Goal: Find specific page/section: Find specific page/section

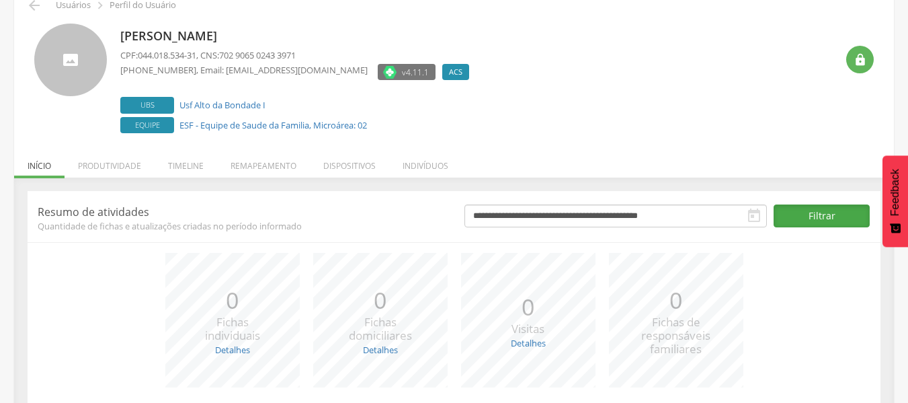
click at [790, 212] on button "Filtrar" at bounding box center [822, 215] width 96 height 23
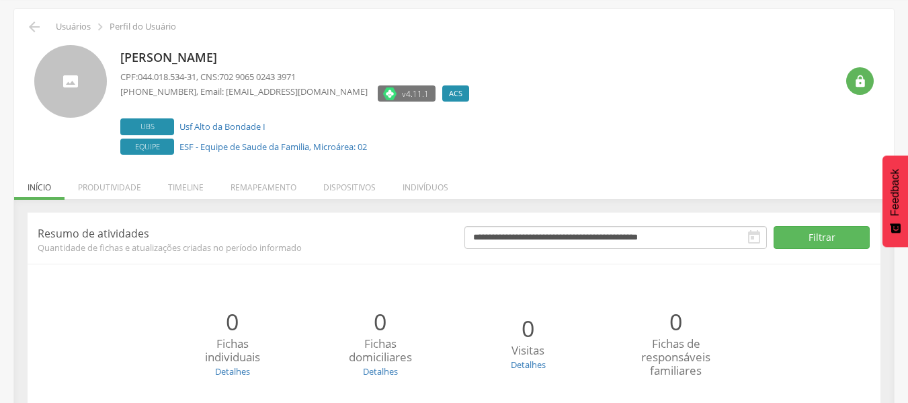
scroll to position [67, 0]
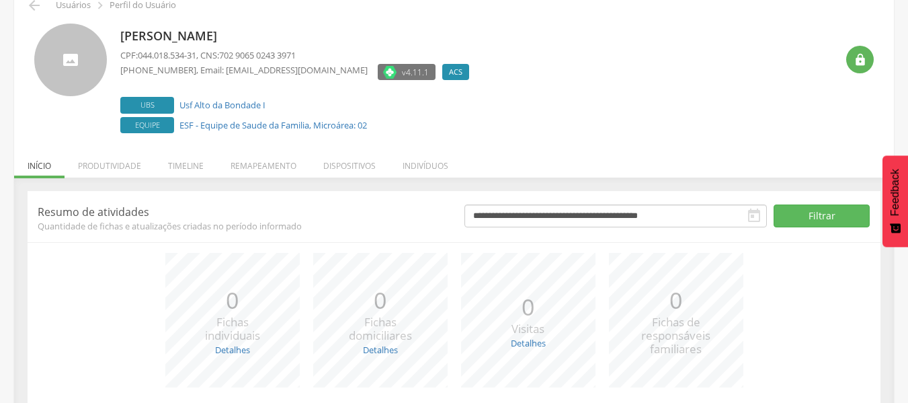
click at [761, 214] on icon "" at bounding box center [754, 216] width 16 height 16
click at [756, 218] on icon "" at bounding box center [754, 216] width 16 height 16
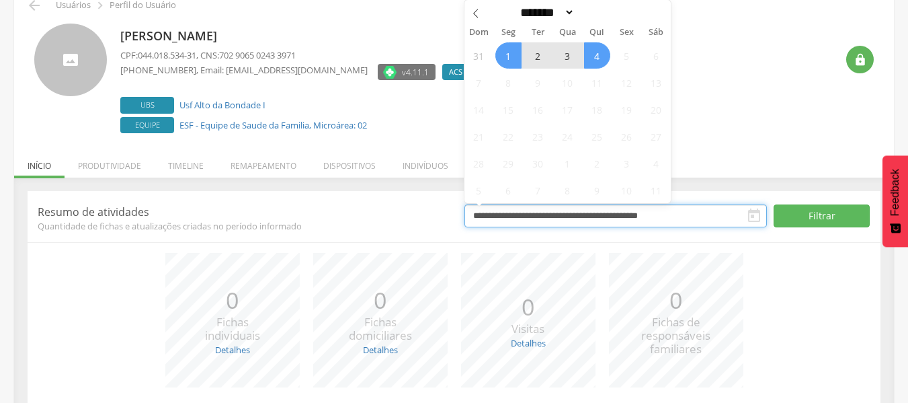
click at [667, 214] on input "**********" at bounding box center [615, 215] width 302 height 23
click at [480, 12] on icon at bounding box center [475, 13] width 9 height 9
select select "*"
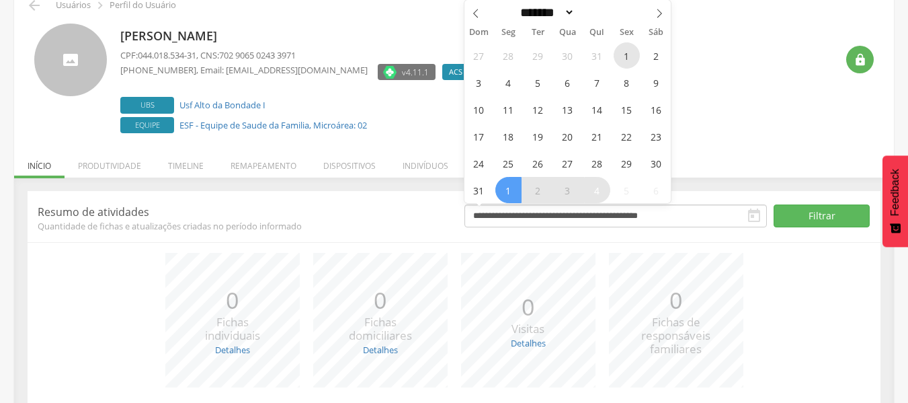
click at [626, 58] on span "1" at bounding box center [627, 55] width 26 height 26
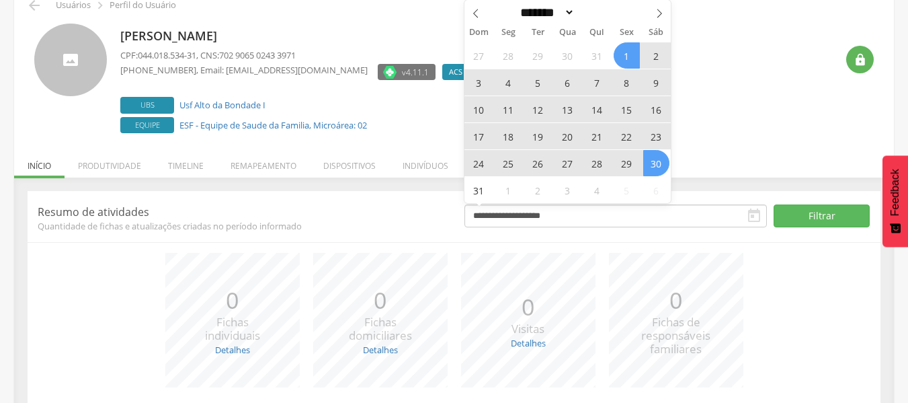
click at [655, 165] on span "30" at bounding box center [656, 163] width 26 height 26
type input "**********"
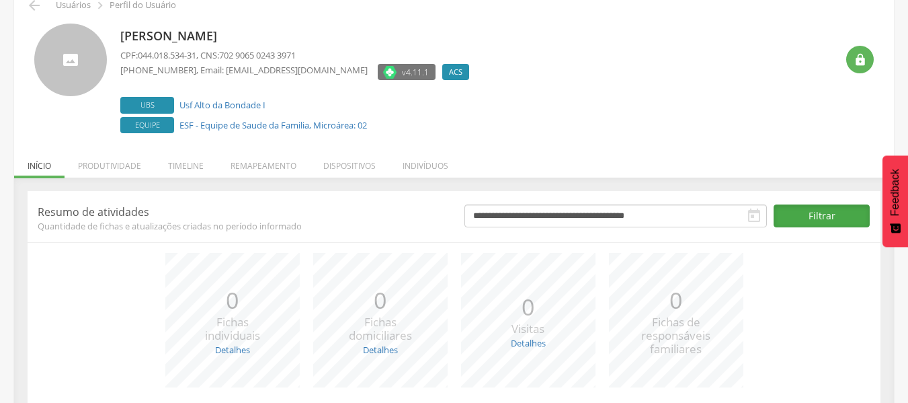
click at [802, 213] on button "Filtrar" at bounding box center [822, 215] width 96 height 23
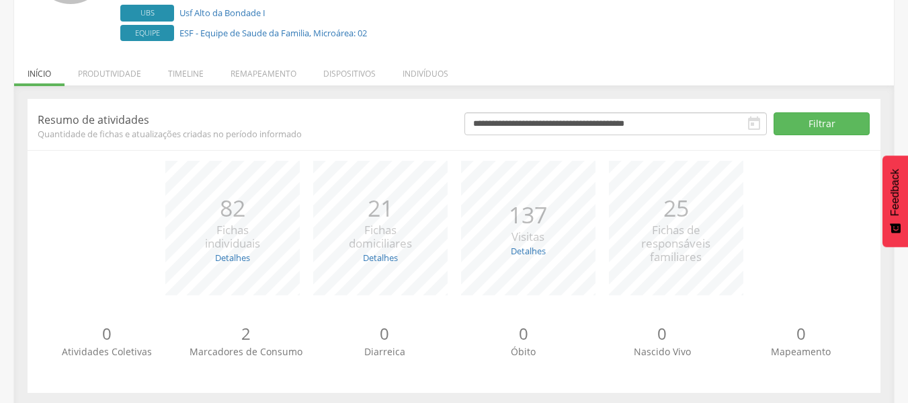
scroll to position [170, 0]
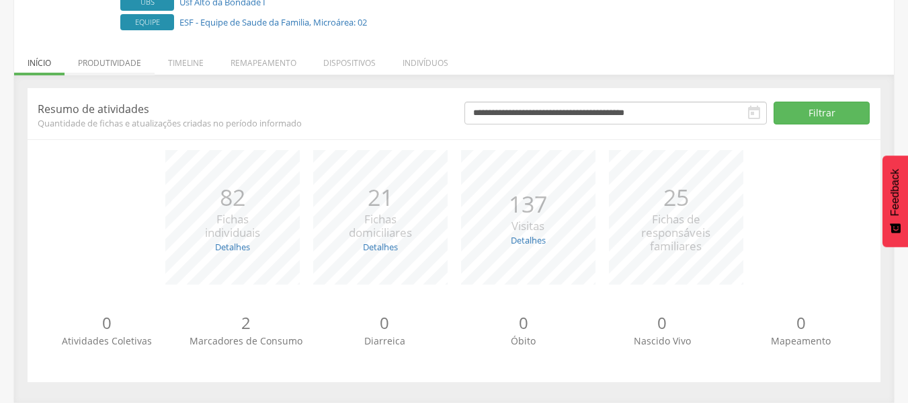
click at [136, 60] on li "Produtividade" at bounding box center [110, 60] width 90 height 32
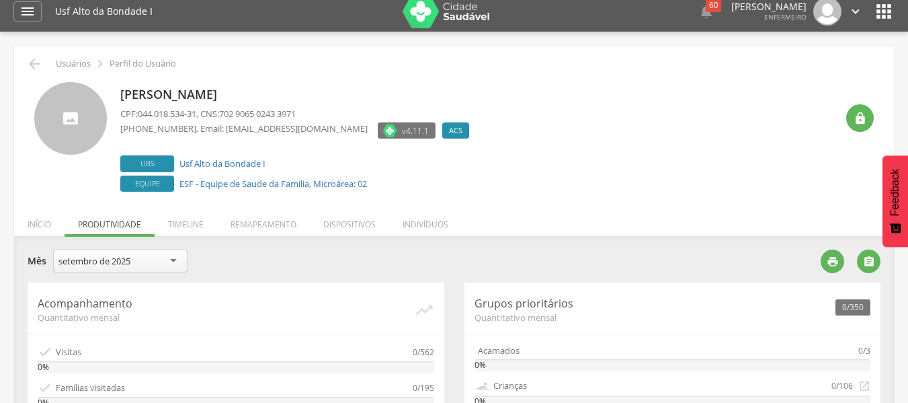
scroll to position [0, 0]
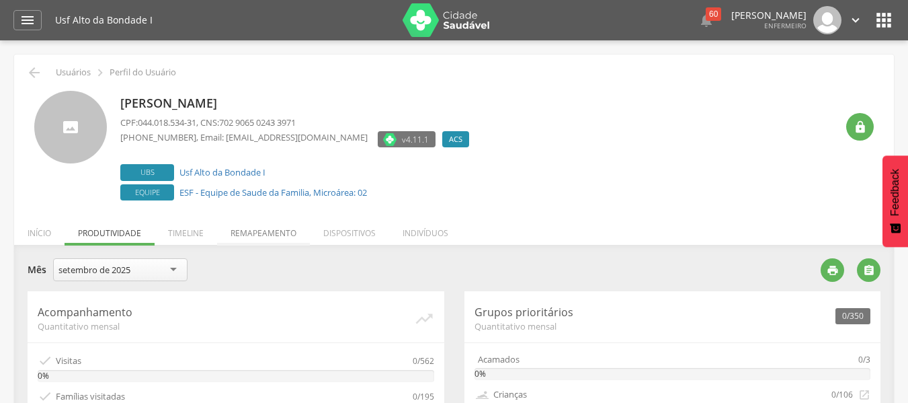
click at [265, 235] on li "Remapeamento" at bounding box center [263, 230] width 93 height 32
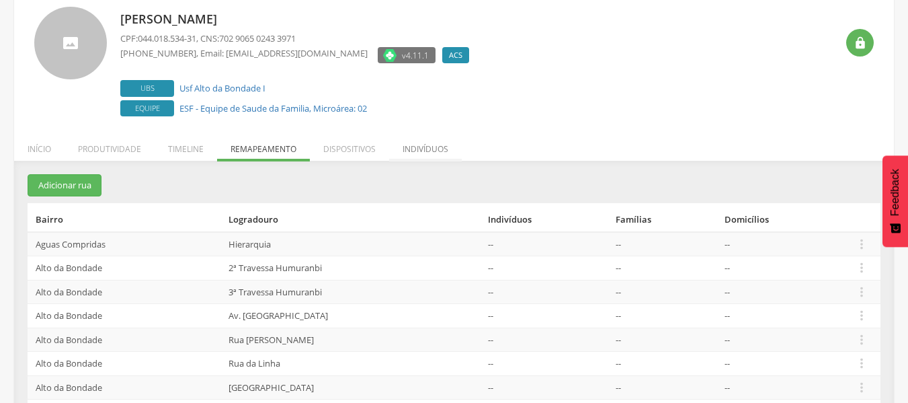
click at [411, 148] on li "Indivíduos" at bounding box center [425, 146] width 73 height 32
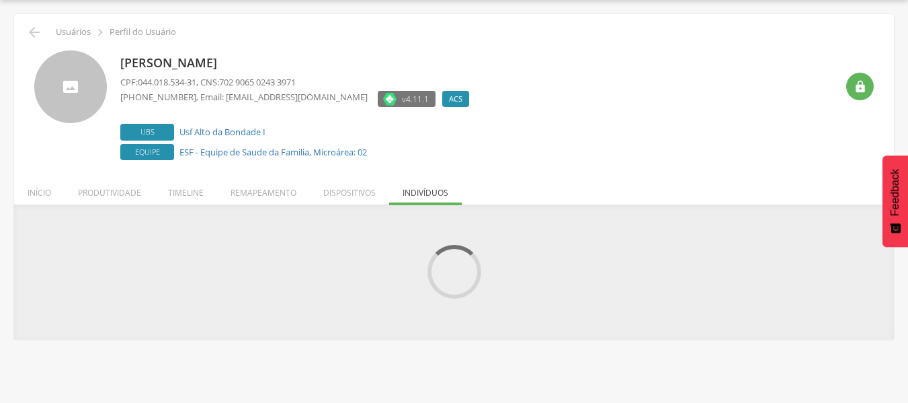
scroll to position [40, 0]
click at [35, 35] on icon "" at bounding box center [34, 32] width 16 height 16
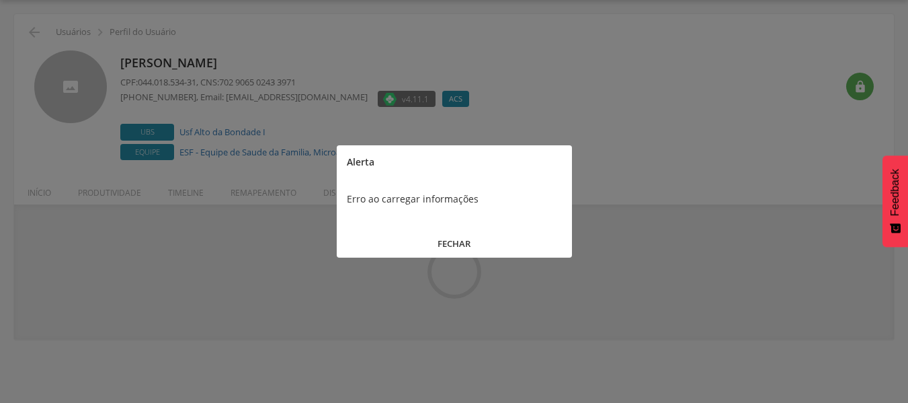
click at [450, 239] on button "FECHAR" at bounding box center [454, 243] width 235 height 29
